Goal: Transaction & Acquisition: Subscribe to service/newsletter

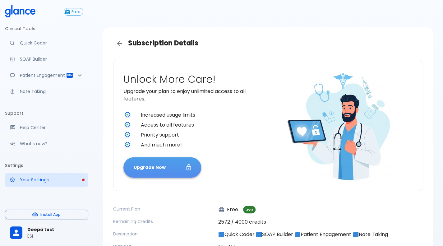
click at [170, 167] on button "Upgrade Now" at bounding box center [162, 167] width 78 height 20
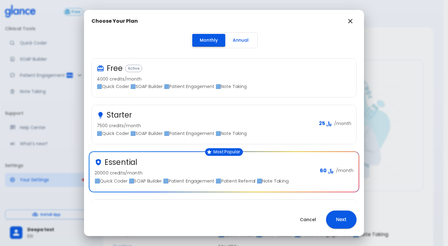
click at [236, 37] on button "Annual" at bounding box center [240, 40] width 31 height 13
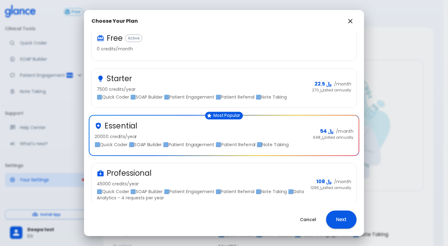
scroll to position [53, 0]
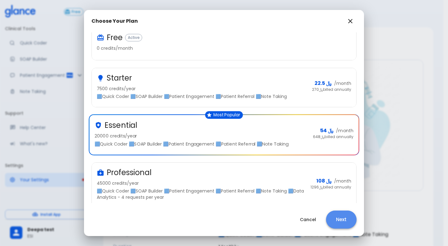
click at [342, 222] on button "Next" at bounding box center [341, 219] width 30 height 18
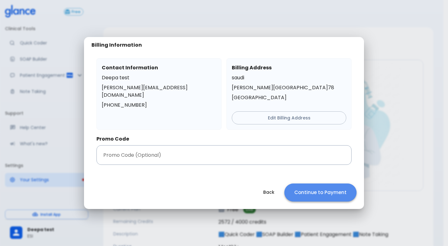
click at [338, 186] on button "Continue to Payment" at bounding box center [320, 192] width 72 height 18
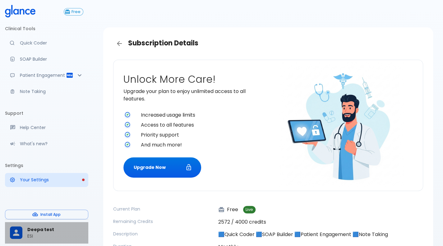
click at [49, 228] on span "Deepa test" at bounding box center [55, 229] width 56 height 7
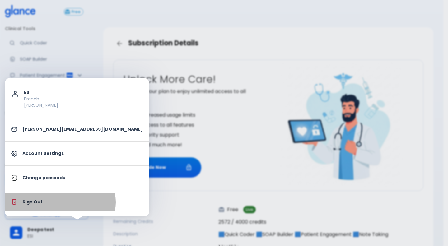
click at [60, 202] on p "Sign Out" at bounding box center [82, 202] width 120 height 7
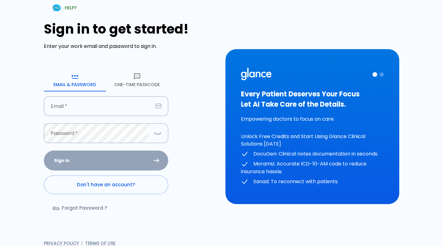
type input "[PERSON_NAME][EMAIL_ADDRESS][DOMAIN_NAME]"
